Goal: Information Seeking & Learning: Learn about a topic

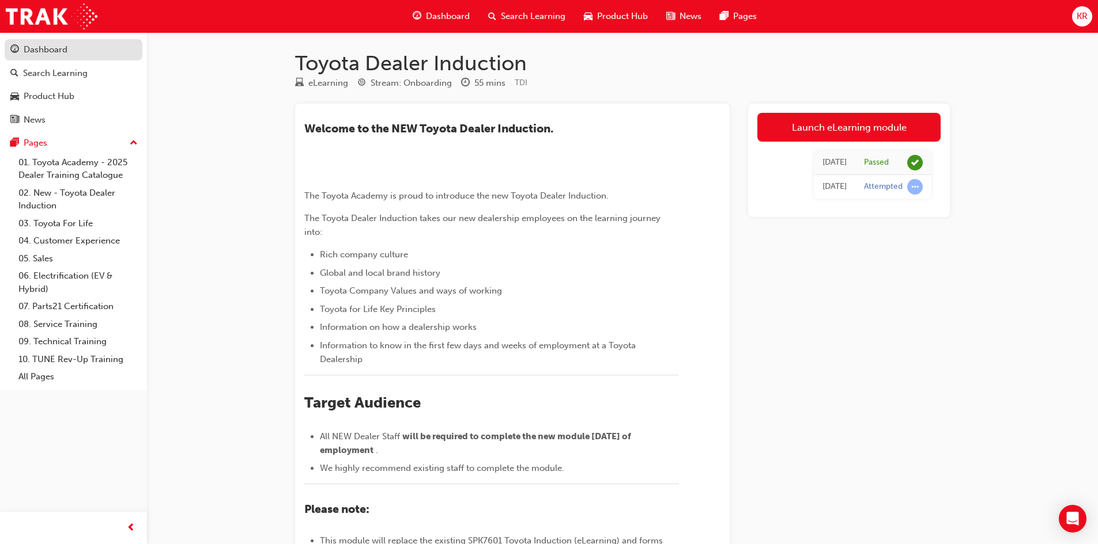
click at [59, 49] on div "Dashboard" at bounding box center [46, 49] width 44 height 13
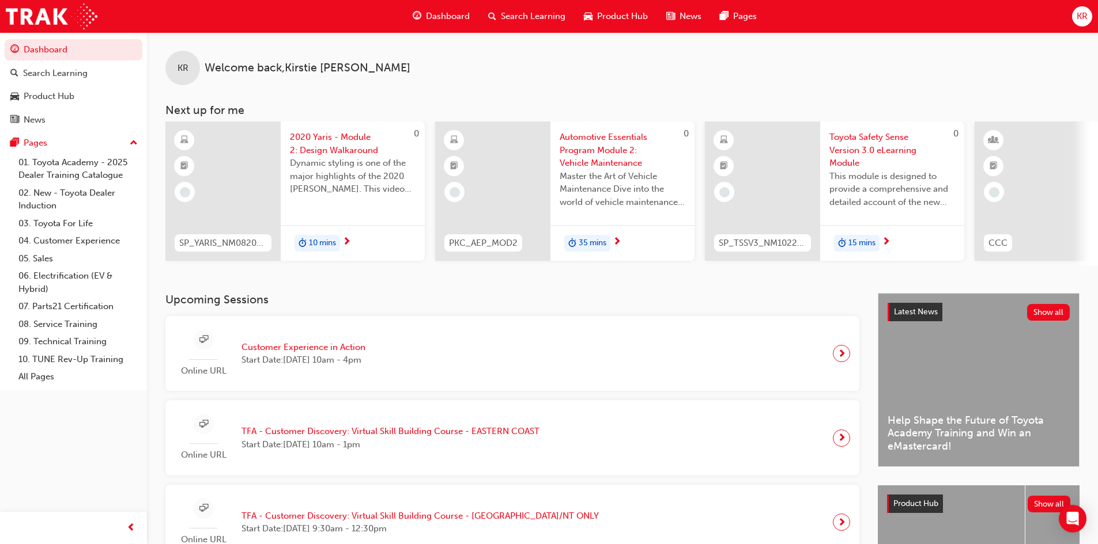
click at [516, 17] on span "Search Learning" at bounding box center [533, 16] width 65 height 13
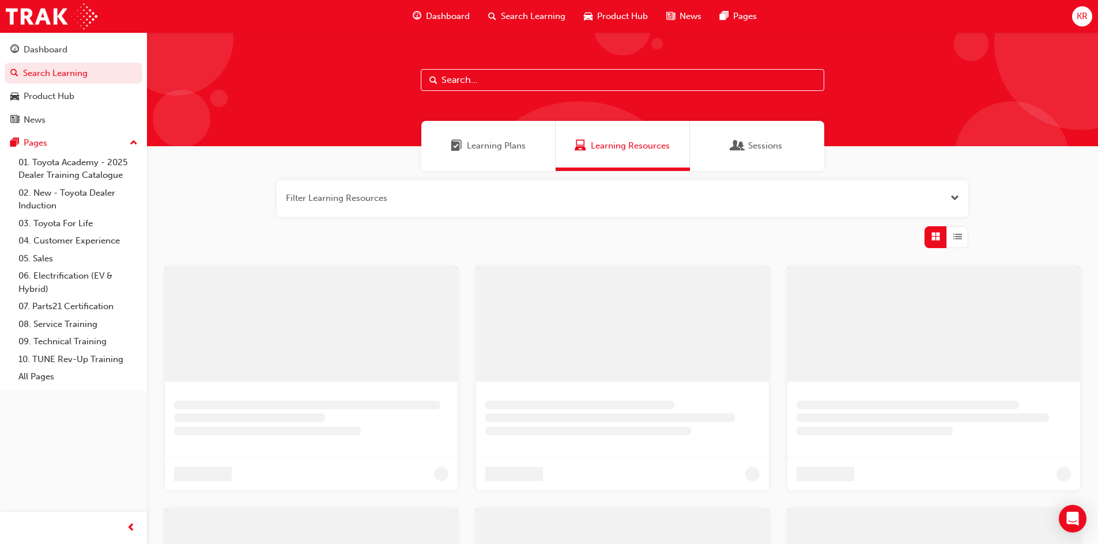
click at [483, 82] on input "text" at bounding box center [622, 80] width 403 height 22
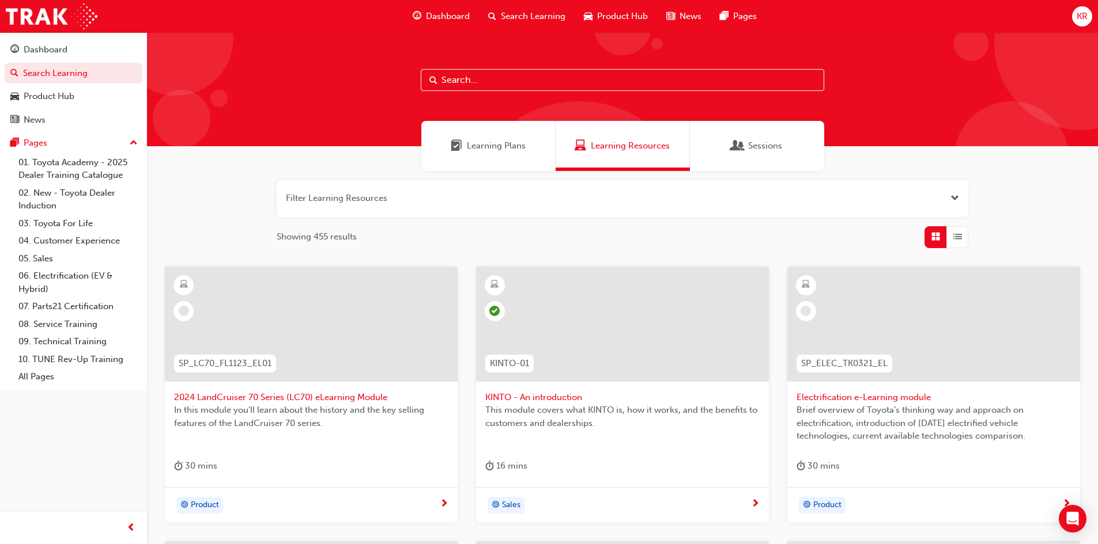
paste input "• SME Strategy Implementation"
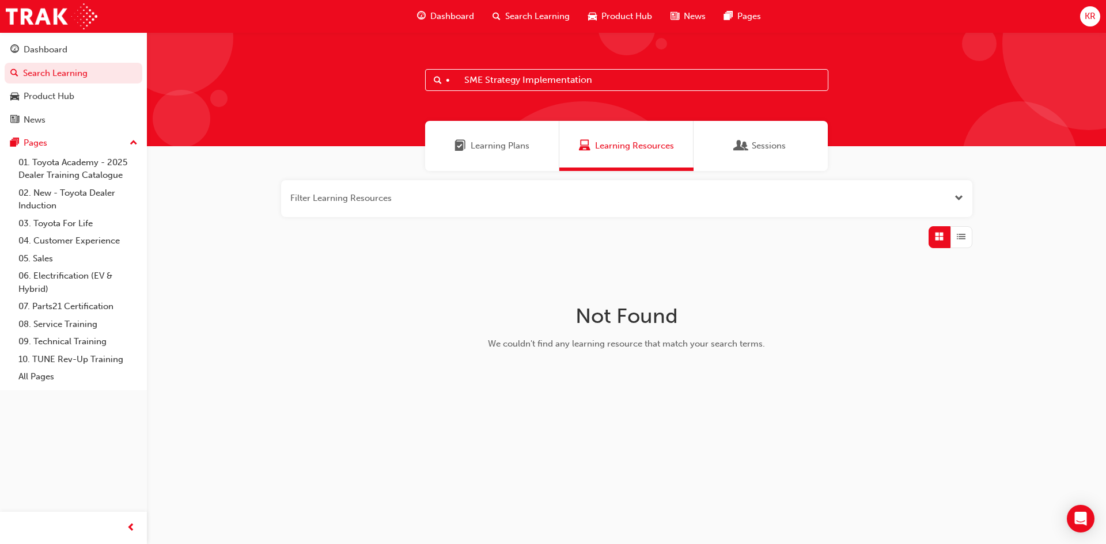
drag, startPoint x: 604, startPoint y: 84, endPoint x: 453, endPoint y: 74, distance: 151.8
click at [453, 74] on input "• SME Strategy Implementation" at bounding box center [626, 80] width 403 height 22
type input "•"
click at [437, 17] on span "Dashboard" at bounding box center [452, 16] width 44 height 13
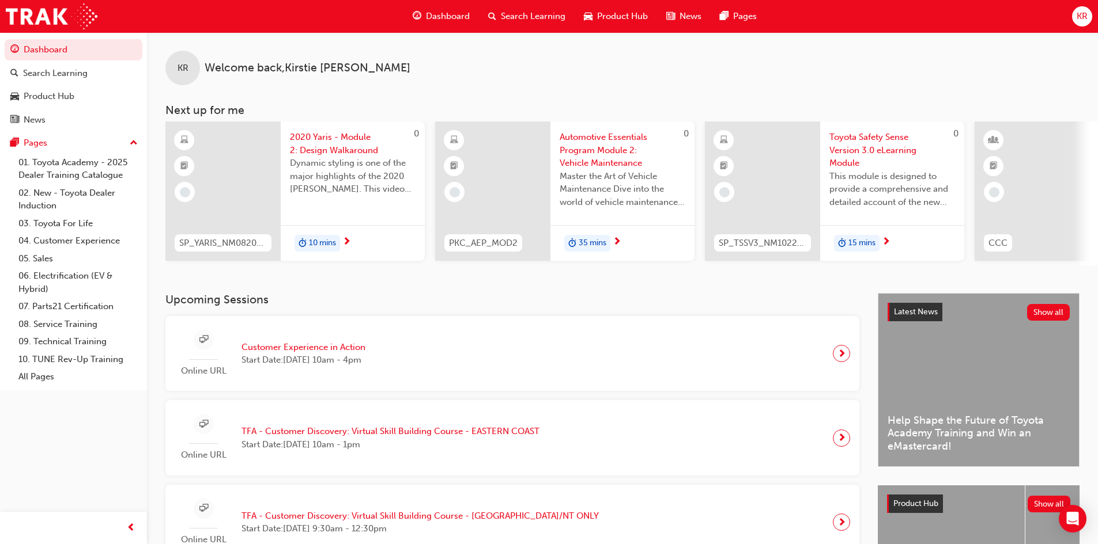
click at [500, 13] on div "Search Learning" at bounding box center [527, 17] width 96 height 24
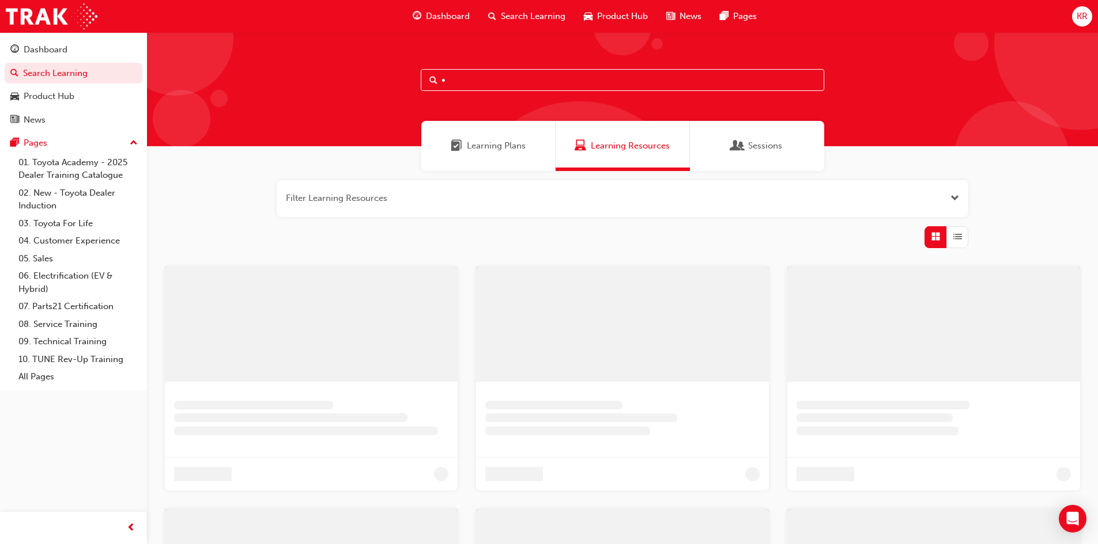
click at [472, 77] on input "•" at bounding box center [622, 80] width 403 height 22
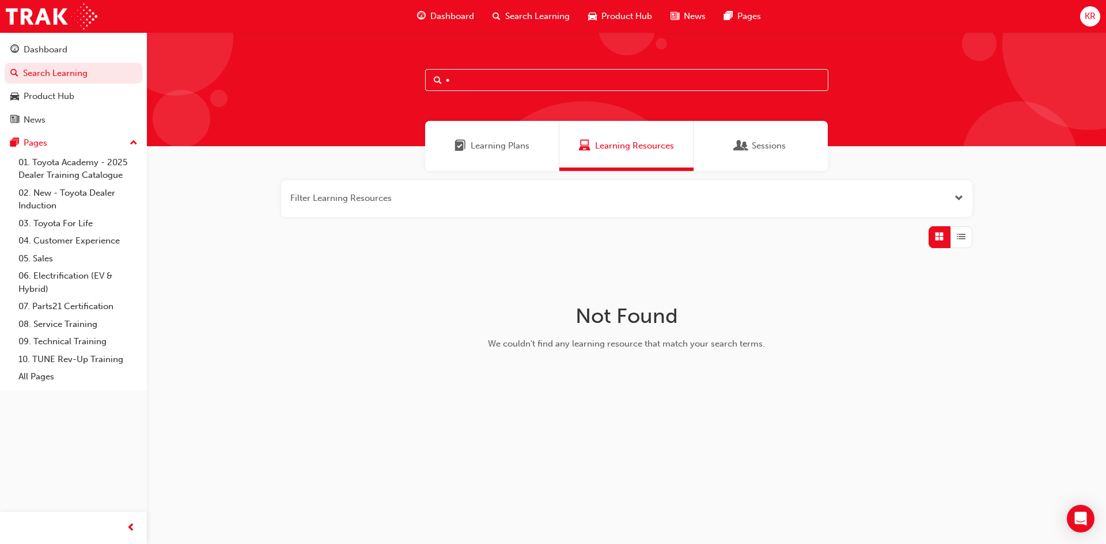
paste input "• SME Strategy Implementation"
drag, startPoint x: 593, startPoint y: 78, endPoint x: 458, endPoint y: 69, distance: 135.2
click at [459, 69] on div "•• SME Strategy Implementation" at bounding box center [626, 89] width 959 height 114
paste input "Fleet Strategic Sales Process"
click at [451, 78] on input "••Fleet Strategic Sales Process" at bounding box center [626, 80] width 403 height 22
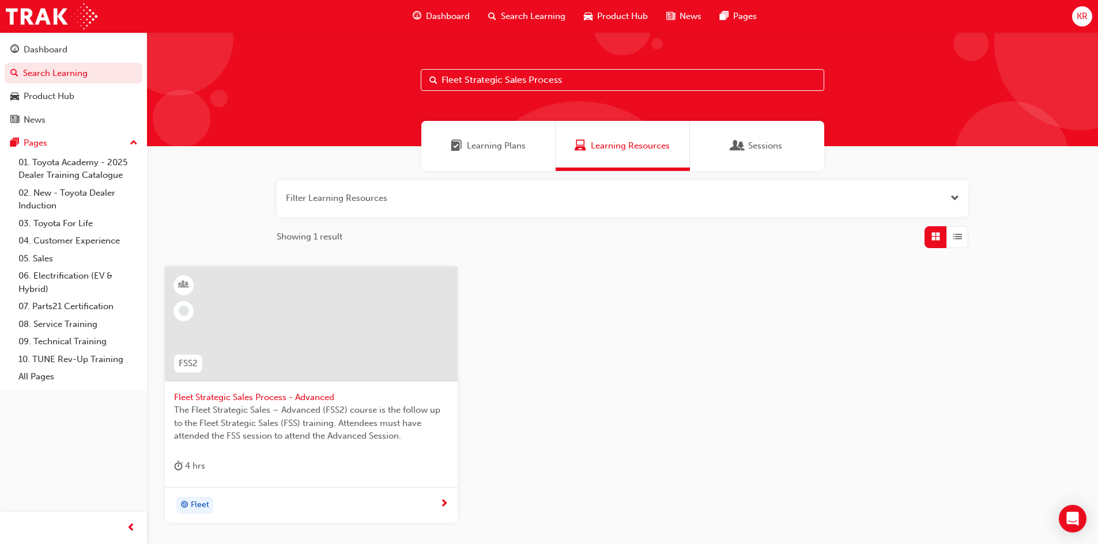
type input "Fleet Strategic Sales Process"
click at [293, 393] on span "Fleet Strategic Sales Process - Advanced" at bounding box center [311, 397] width 274 height 13
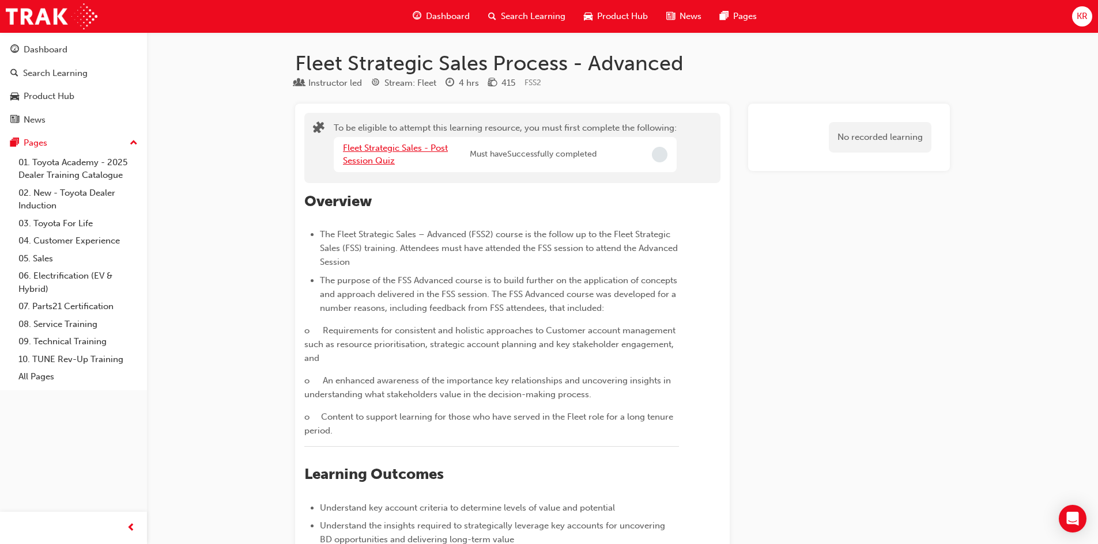
click at [370, 147] on link "Fleet Strategic Sales - Post Session Quiz" at bounding box center [395, 155] width 105 height 24
